Goal: Task Accomplishment & Management: Manage account settings

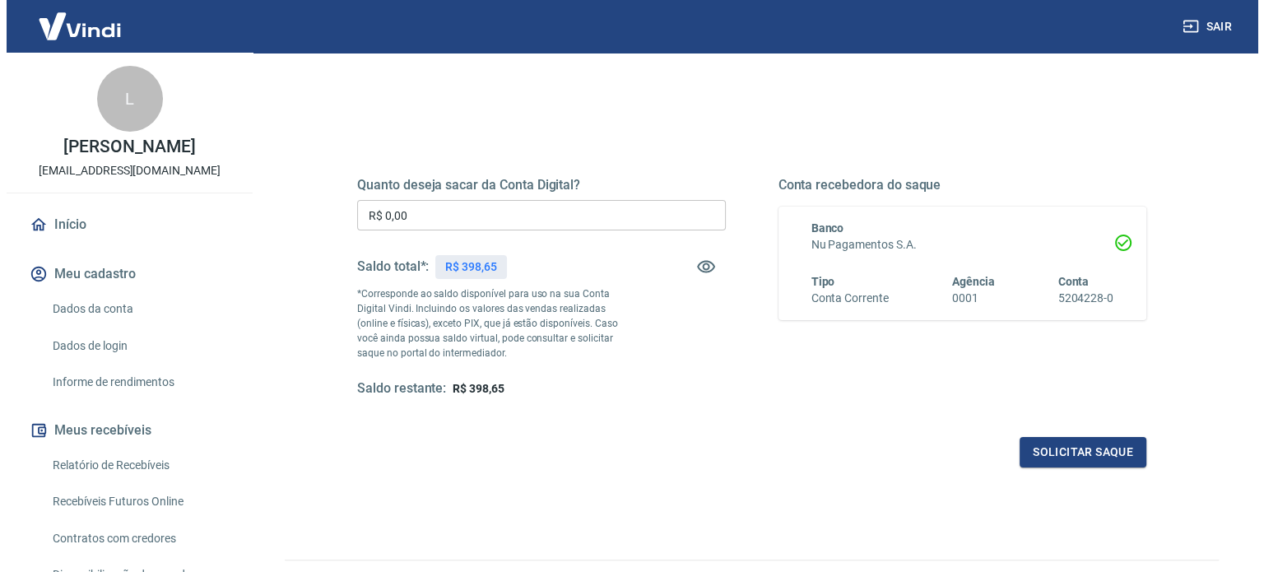
scroll to position [165, 0]
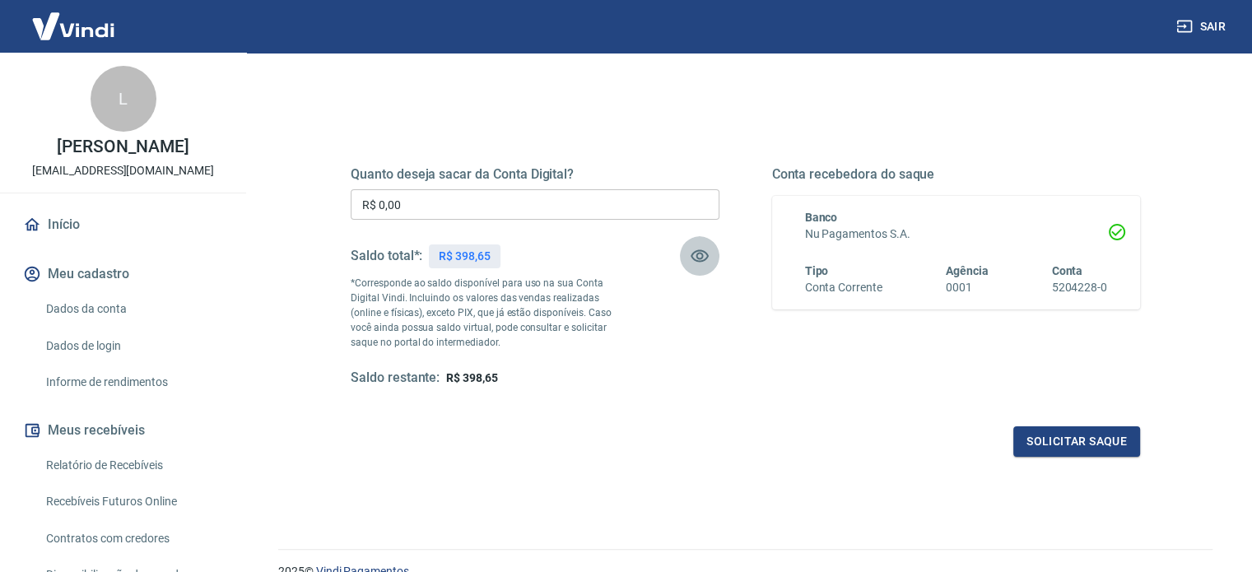
click at [705, 257] on icon "button" at bounding box center [700, 256] width 20 height 20
click at [658, 174] on h5 "Quanto deseja sacar da Conta Digital?" at bounding box center [535, 174] width 369 height 16
click at [702, 265] on icon "button" at bounding box center [700, 256] width 20 height 20
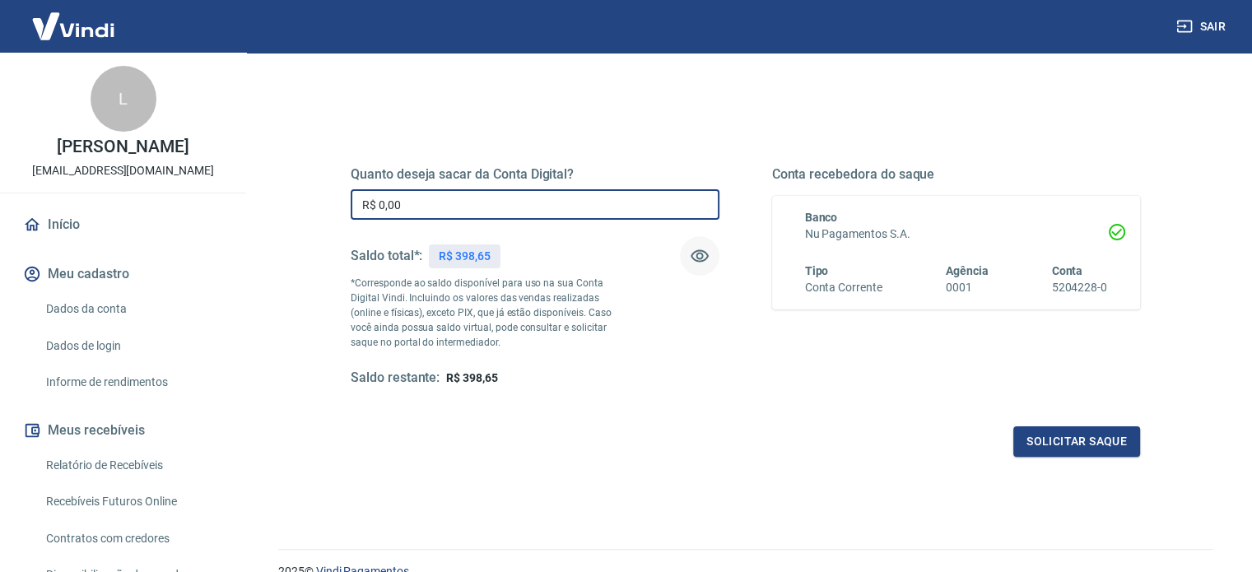
click at [685, 218] on input "R$ 0,00" at bounding box center [535, 204] width 369 height 30
type input "R$ 390,00"
click at [1113, 430] on button "Solicitar saque" at bounding box center [1076, 441] width 127 height 30
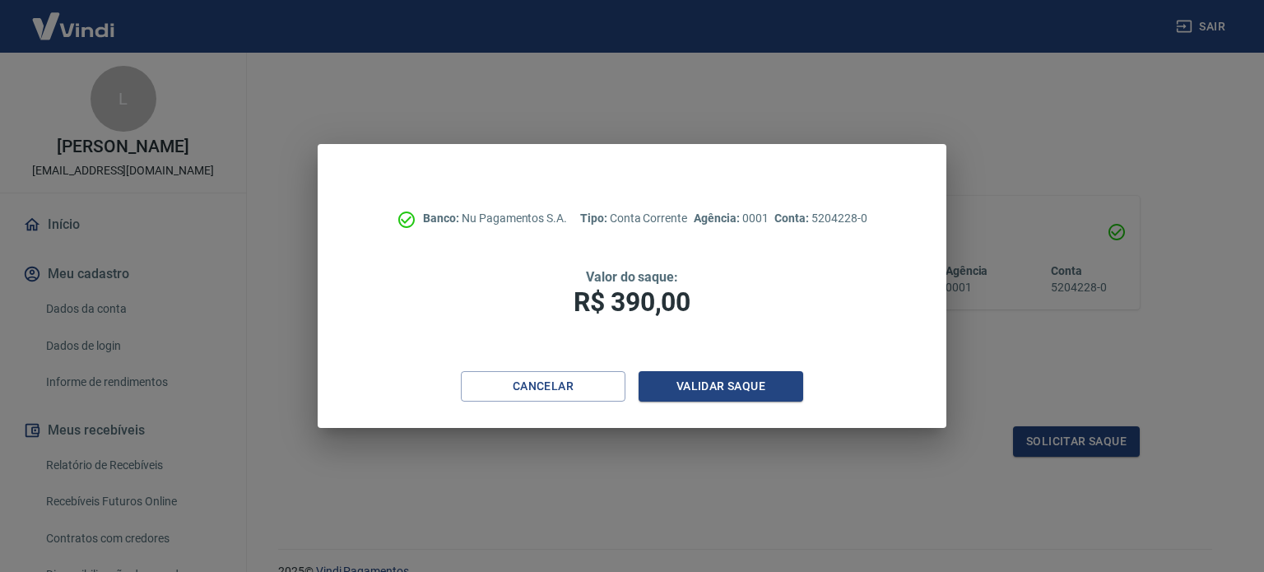
click at [696, 408] on div "Cancelar Validar saque" at bounding box center [632, 399] width 628 height 57
click at [695, 391] on button "Validar saque" at bounding box center [721, 386] width 165 height 30
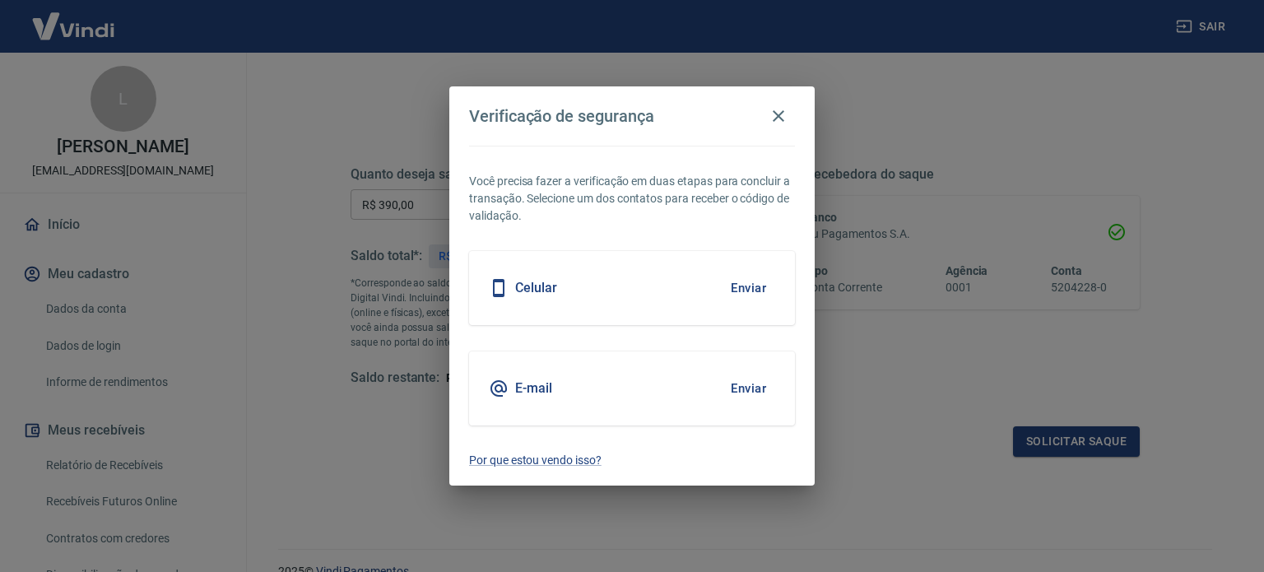
click at [750, 279] on button "Enviar" at bounding box center [748, 288] width 53 height 35
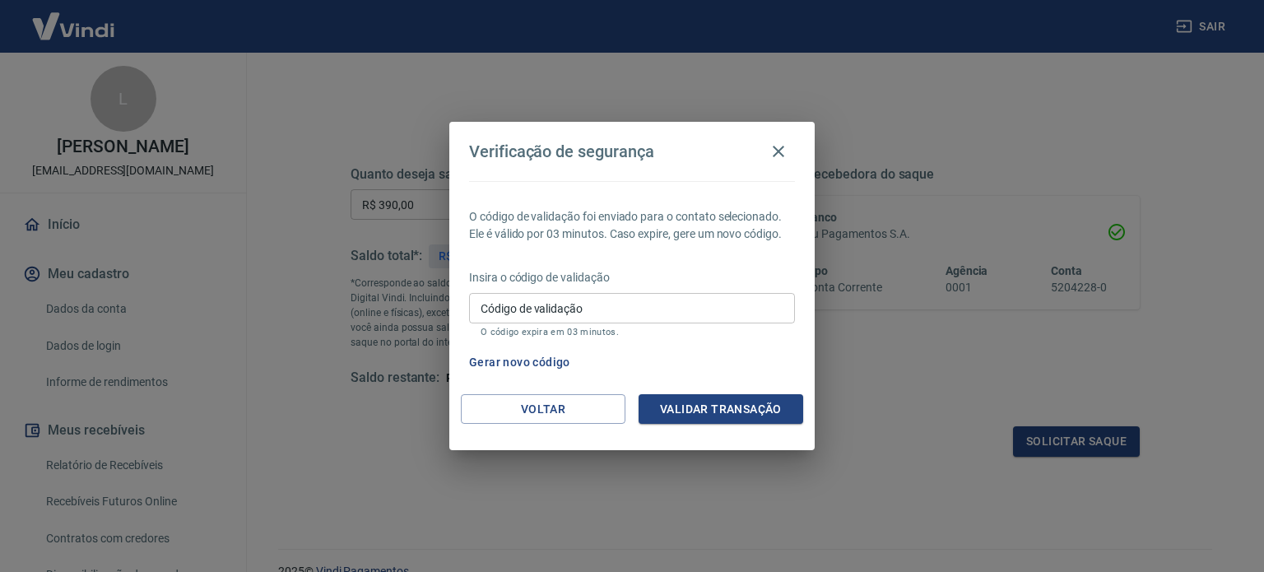
click at [709, 285] on p "Insira o código de validação" at bounding box center [632, 277] width 326 height 17
click at [744, 314] on input "Código de validação" at bounding box center [632, 308] width 326 height 30
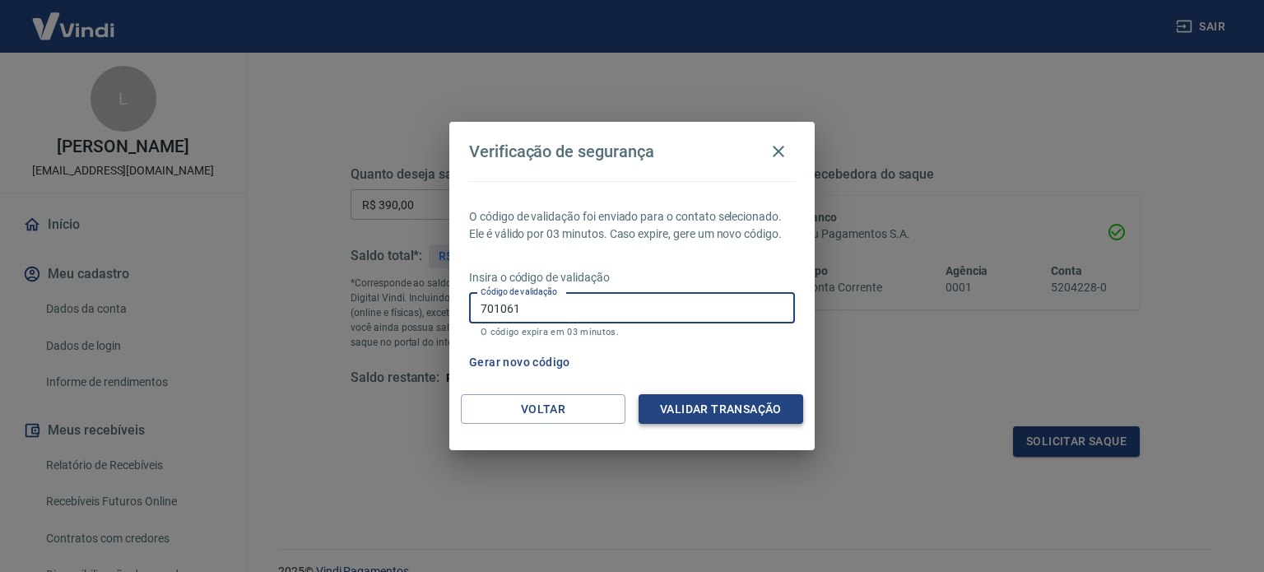
type input "701061"
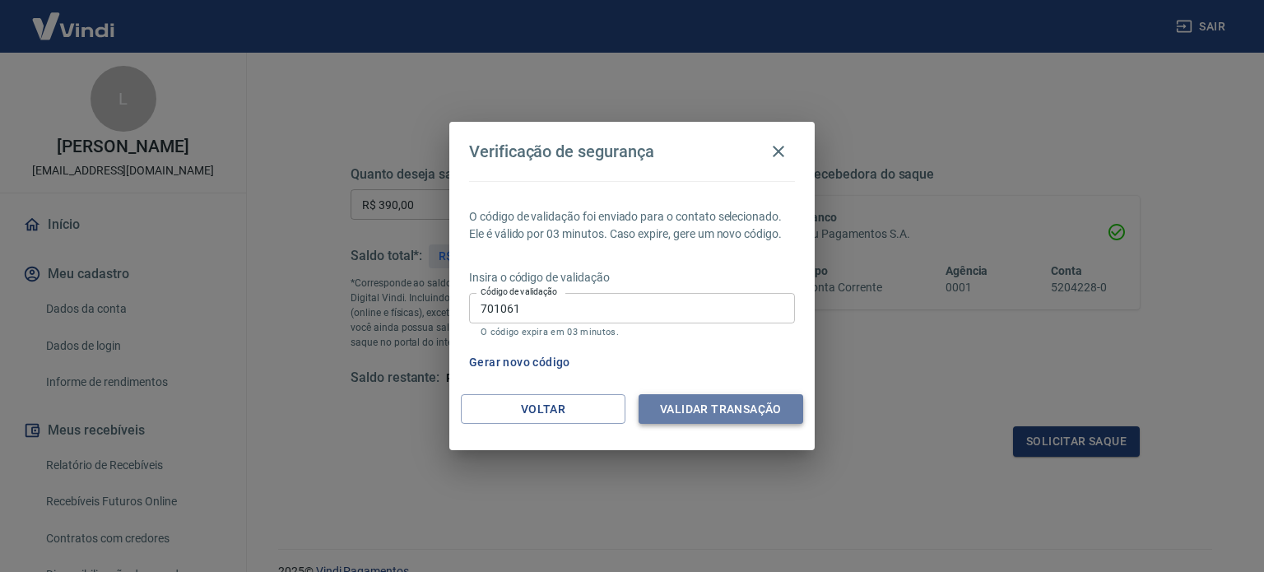
click at [734, 414] on button "Validar transação" at bounding box center [721, 409] width 165 height 30
